Goal: Entertainment & Leisure: Browse casually

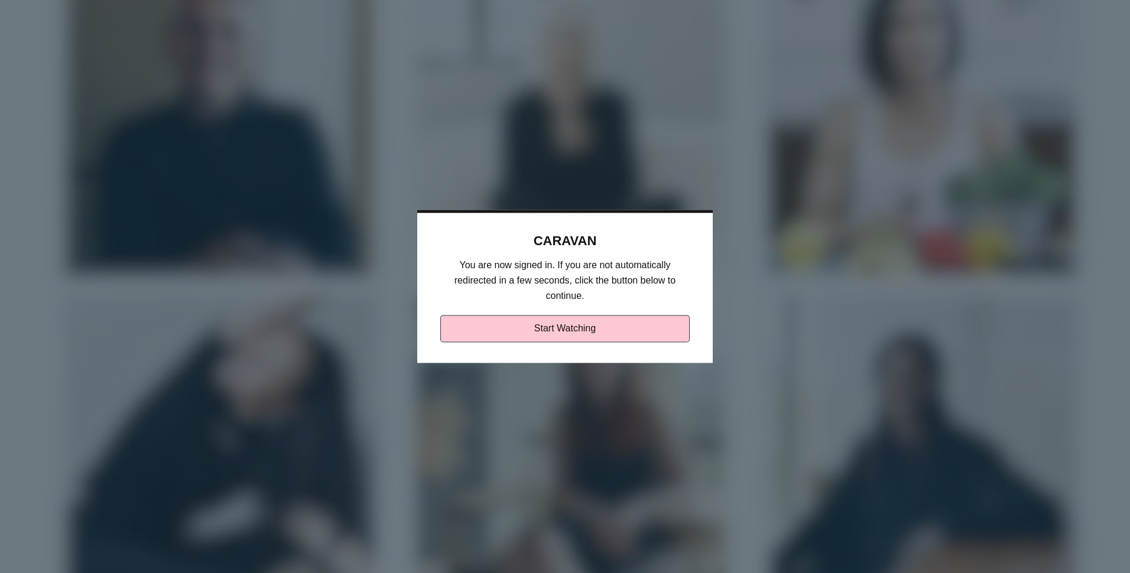
click at [566, 319] on link "Start Watching" at bounding box center [565, 329] width 250 height 27
